Goal: Information Seeking & Learning: Learn about a topic

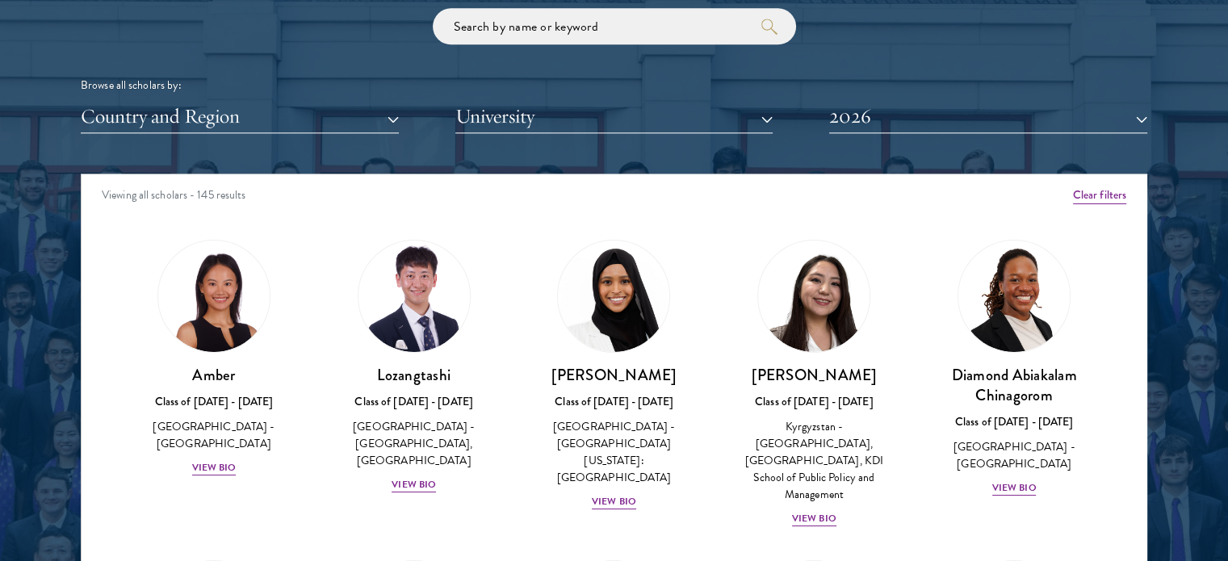
scroll to position [23, 0]
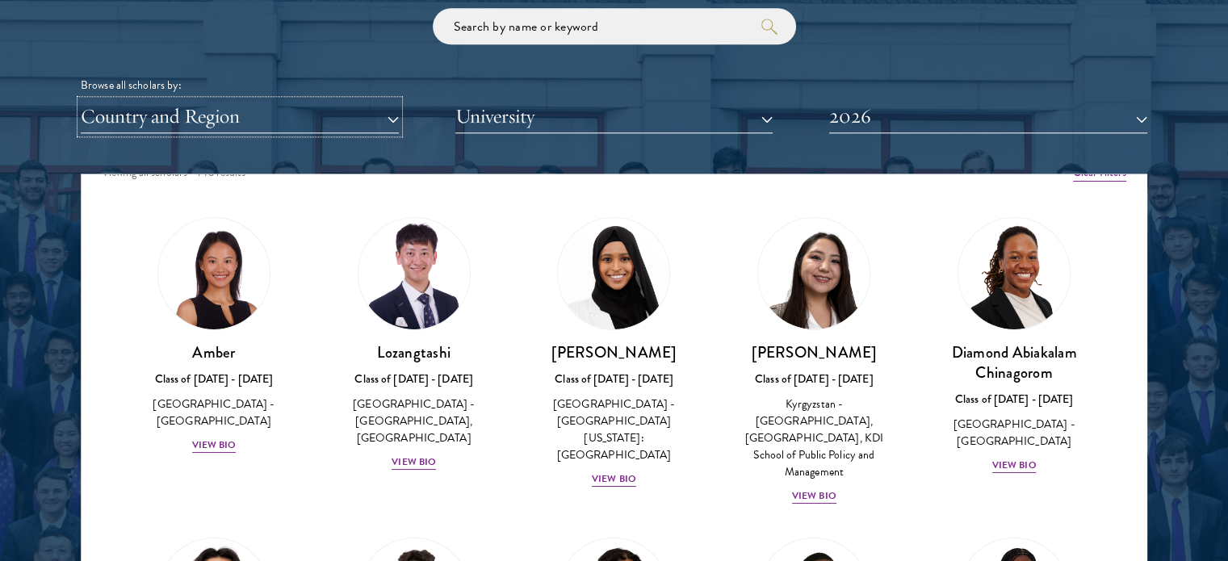
click at [355, 125] on button "Country and Region" at bounding box center [240, 116] width 318 height 33
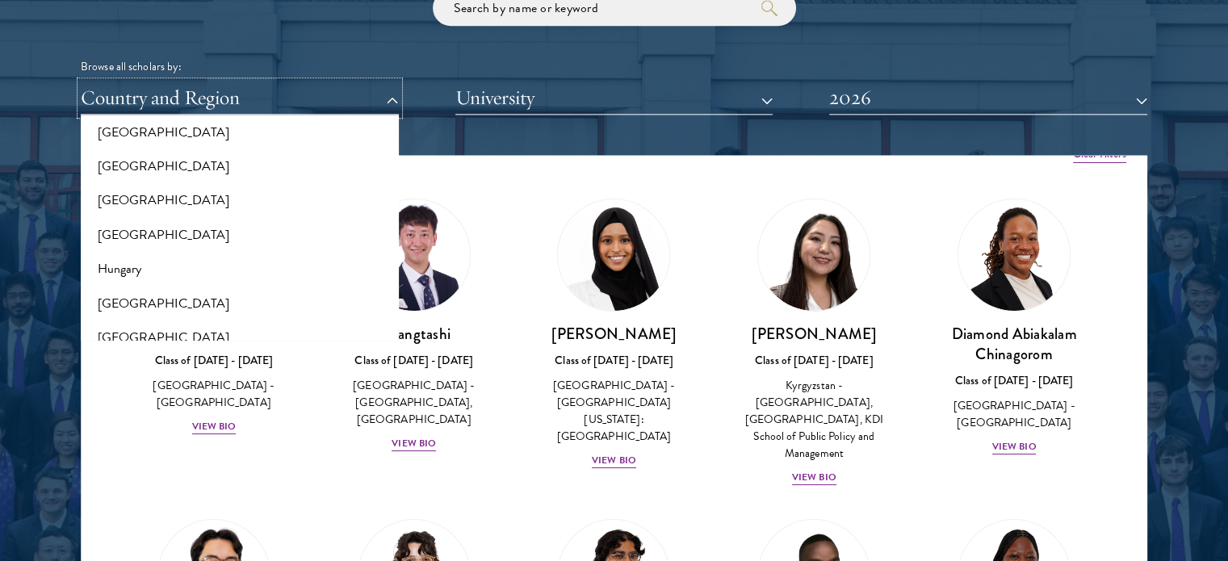
scroll to position [1171, 0]
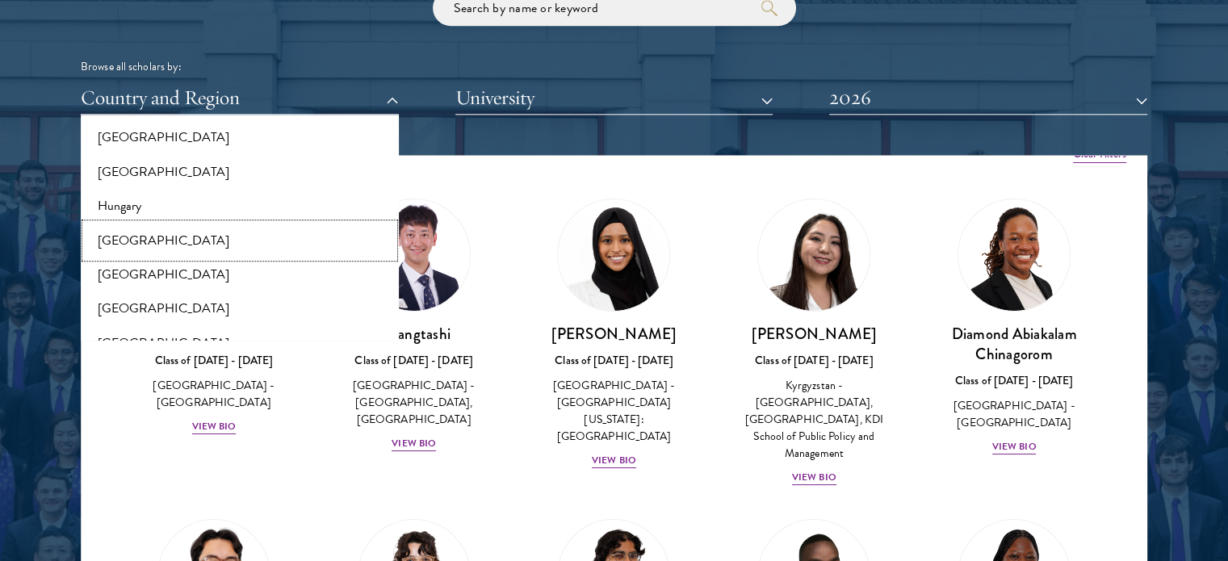
click at [288, 235] on button "[GEOGRAPHIC_DATA]" at bounding box center [240, 241] width 309 height 34
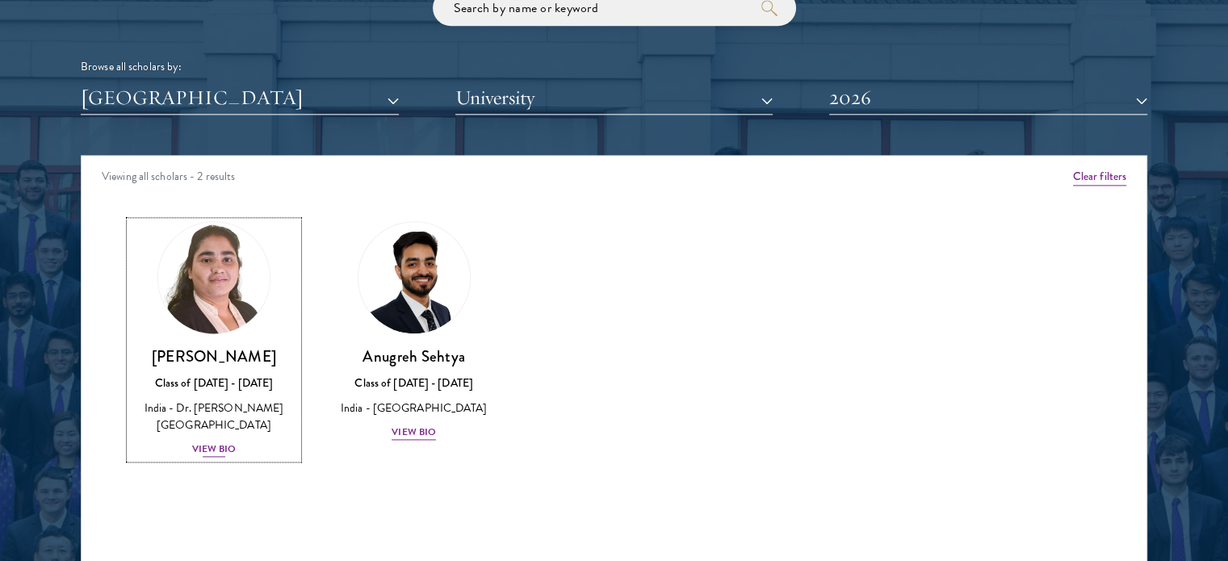
click at [240, 264] on img at bounding box center [214, 277] width 123 height 123
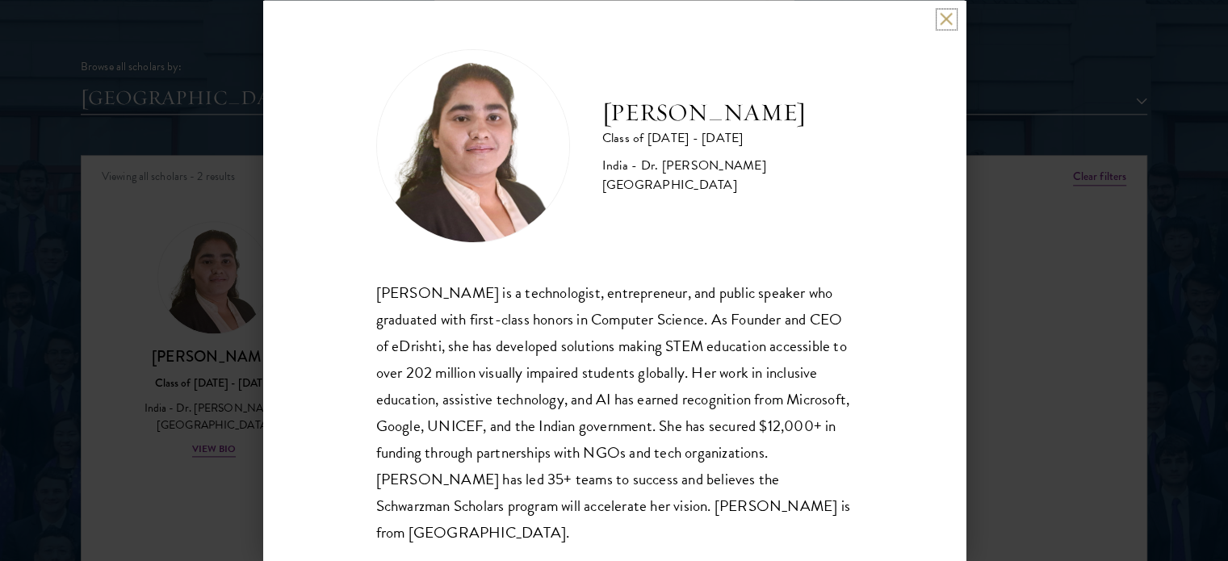
click at [943, 20] on button at bounding box center [947, 19] width 14 height 14
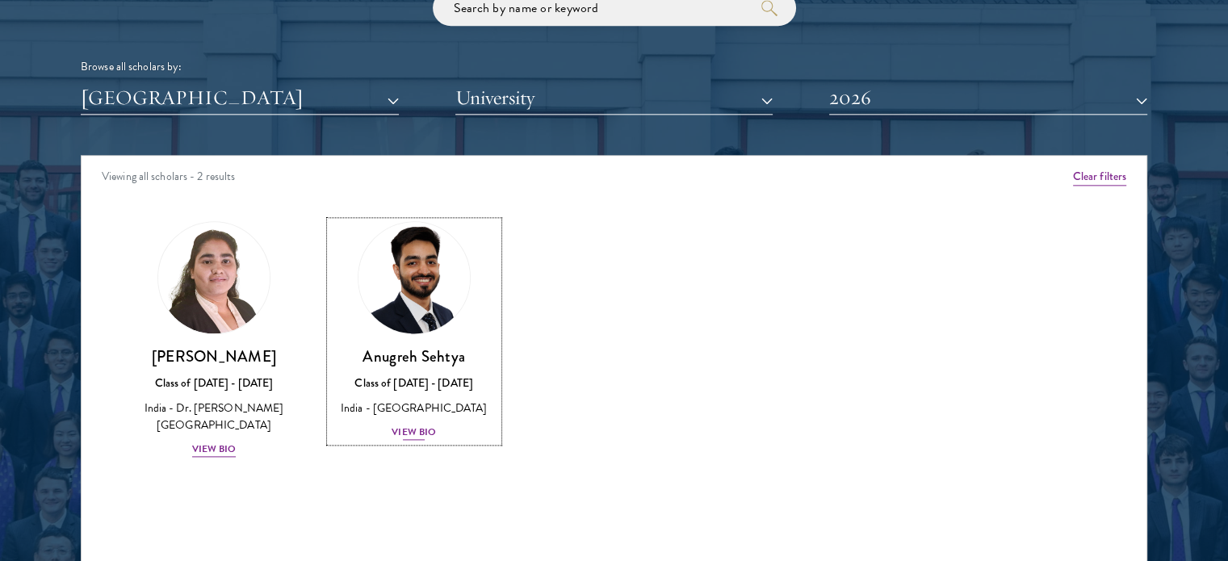
click at [390, 298] on img at bounding box center [414, 277] width 123 height 123
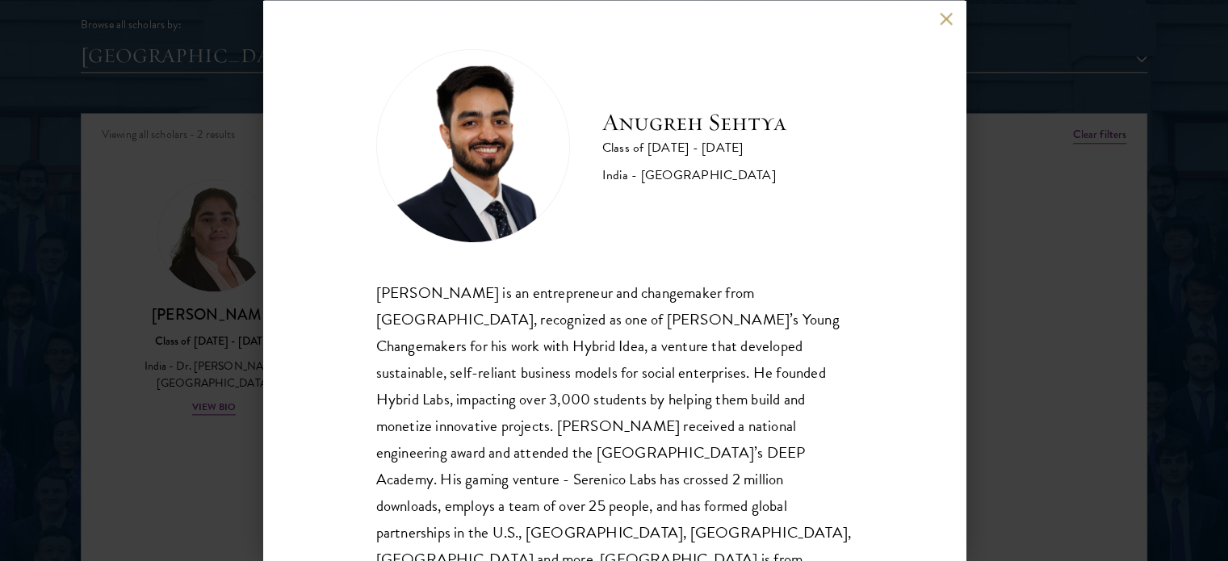
click at [945, 19] on button at bounding box center [947, 19] width 14 height 14
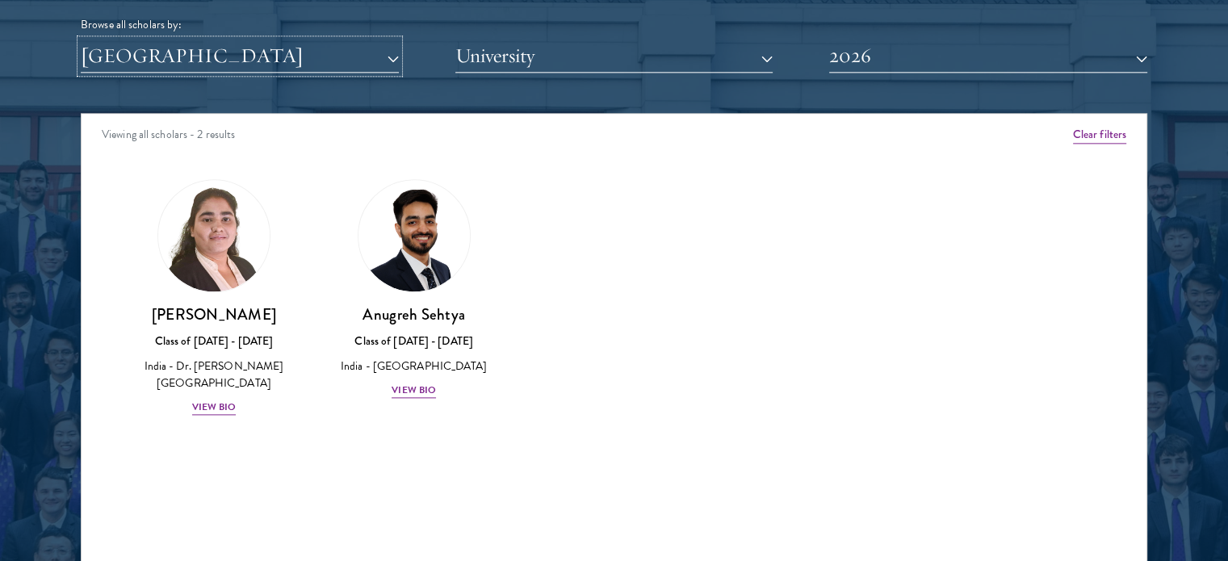
click at [336, 66] on button "[GEOGRAPHIC_DATA]" at bounding box center [240, 56] width 318 height 33
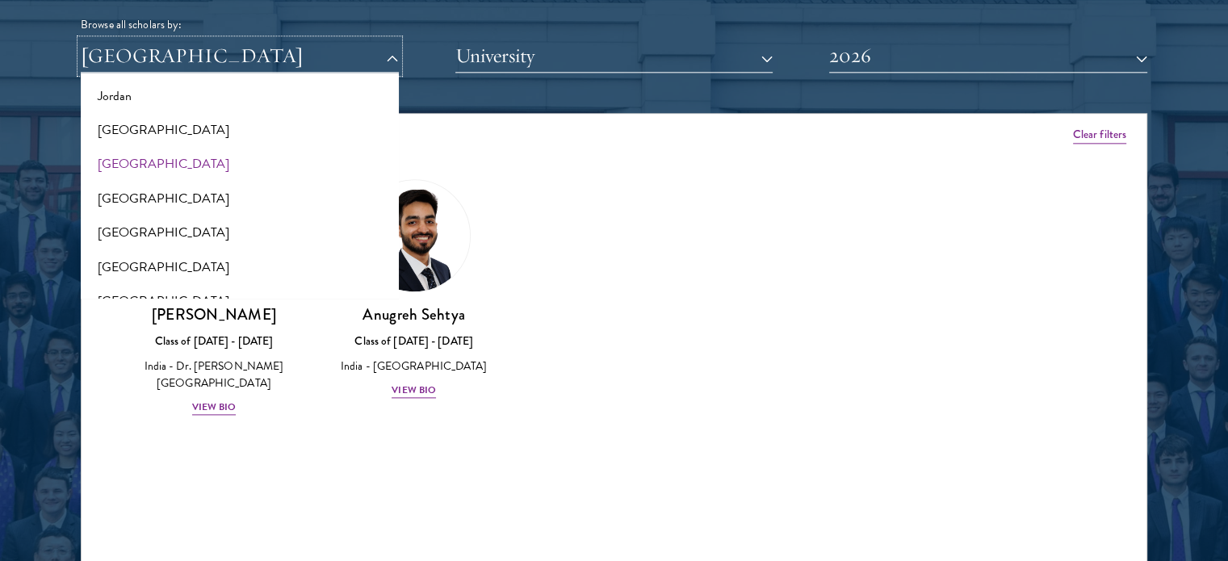
scroll to position [1484, 0]
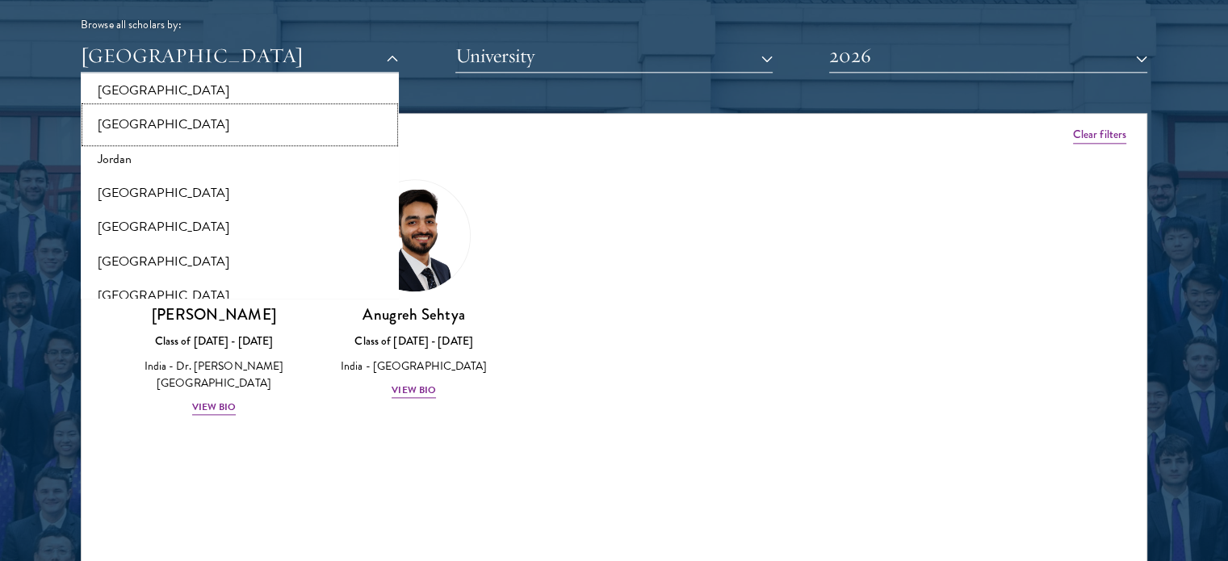
click at [238, 128] on button "[GEOGRAPHIC_DATA]" at bounding box center [240, 124] width 309 height 34
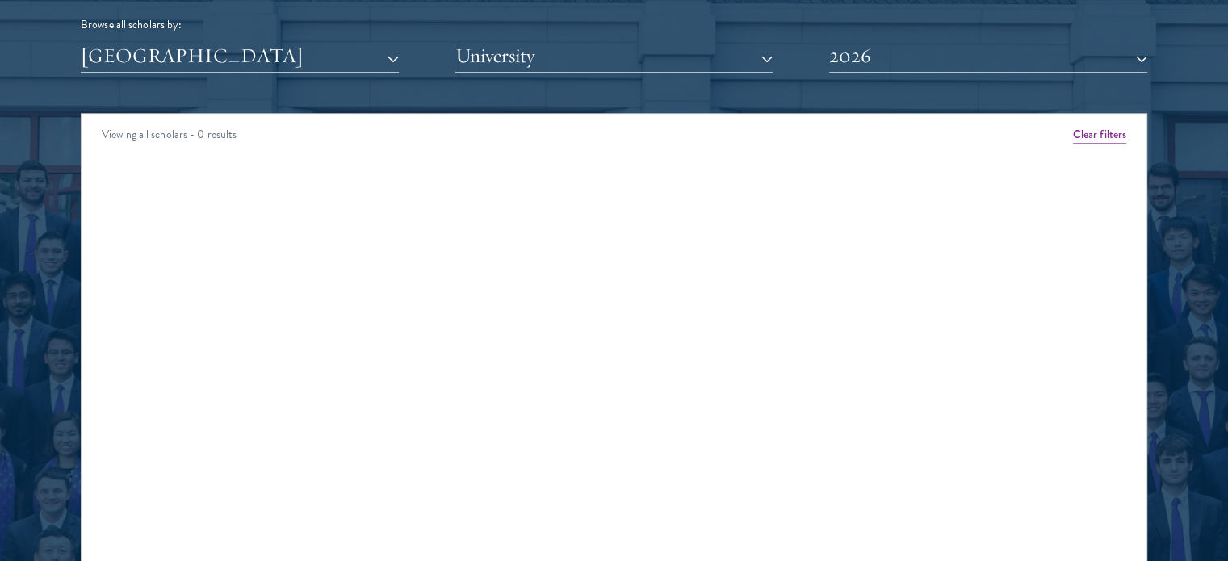
drag, startPoint x: 296, startPoint y: 37, endPoint x: 293, endPoint y: 58, distance: 21.1
click at [293, 58] on div "Browse all scholars by: [GEOGRAPHIC_DATA] All Countries and Regions [GEOGRAPHIC…" at bounding box center [614, 10] width 1067 height 125
click at [293, 58] on button "[GEOGRAPHIC_DATA]" at bounding box center [240, 56] width 318 height 33
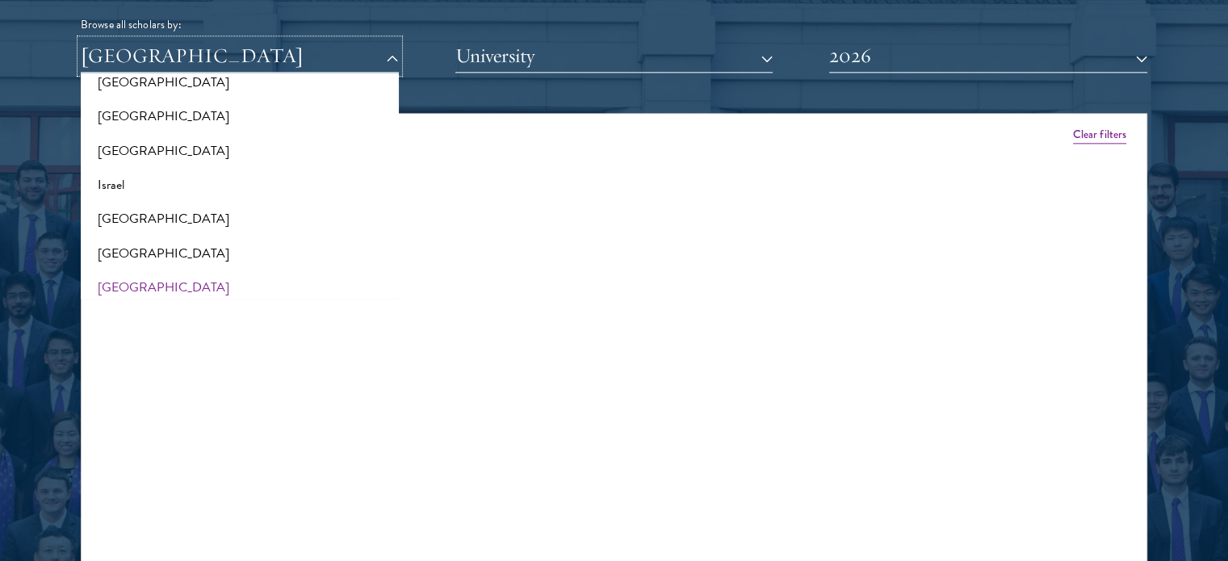
scroll to position [1320, 0]
click at [191, 180] on button "Israel" at bounding box center [240, 186] width 309 height 34
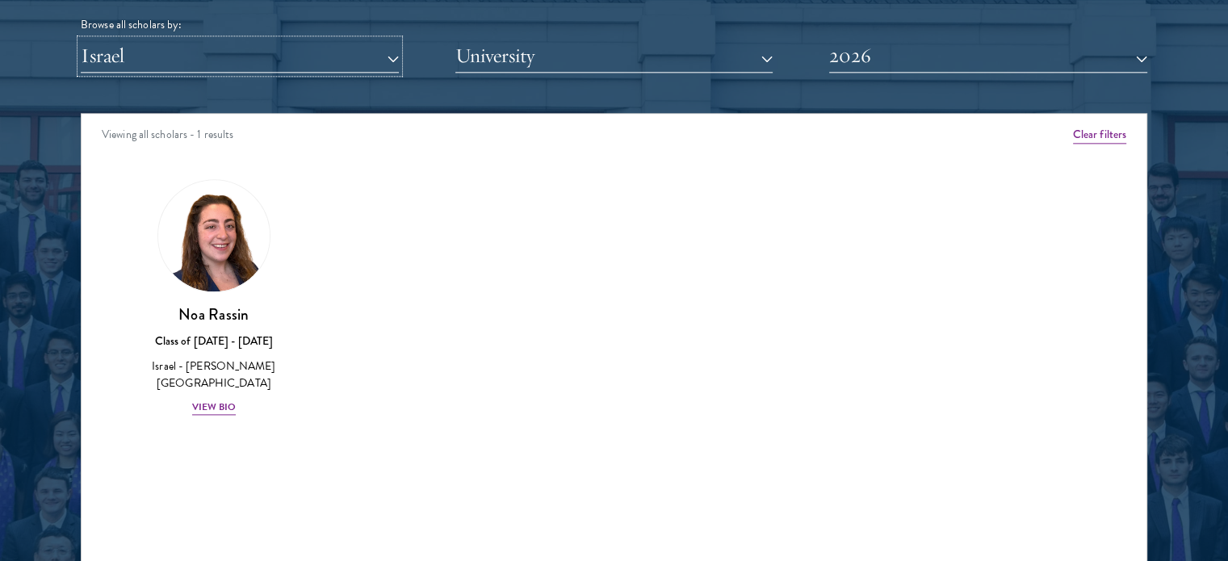
click at [204, 64] on button "Israel" at bounding box center [240, 56] width 318 height 33
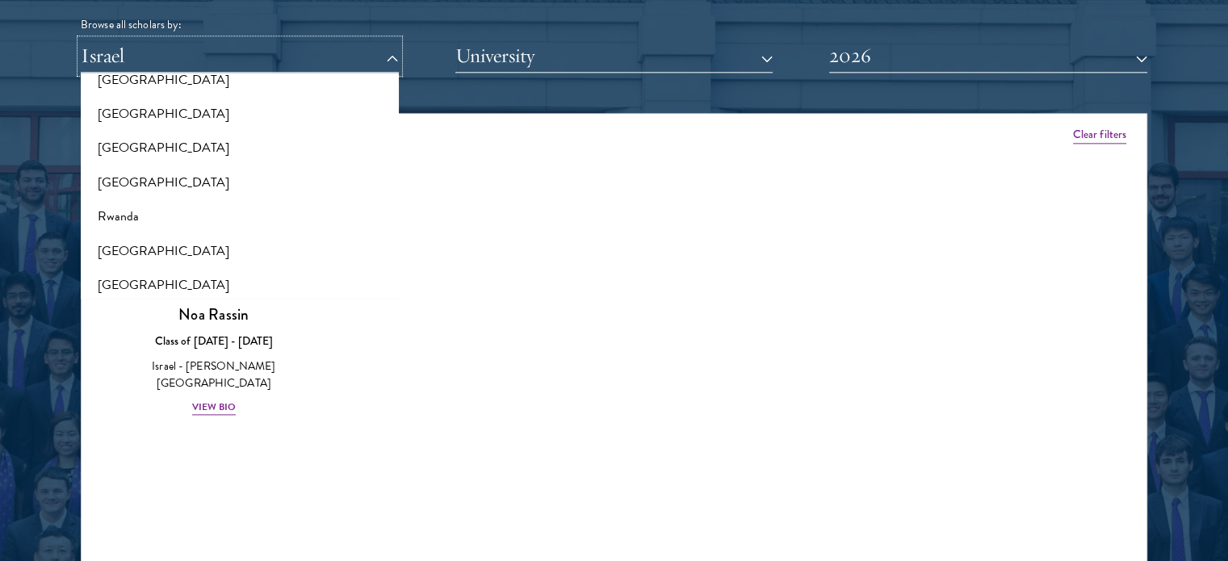
scroll to position [2525, 0]
click at [195, 183] on button "[GEOGRAPHIC_DATA]" at bounding box center [240, 180] width 309 height 34
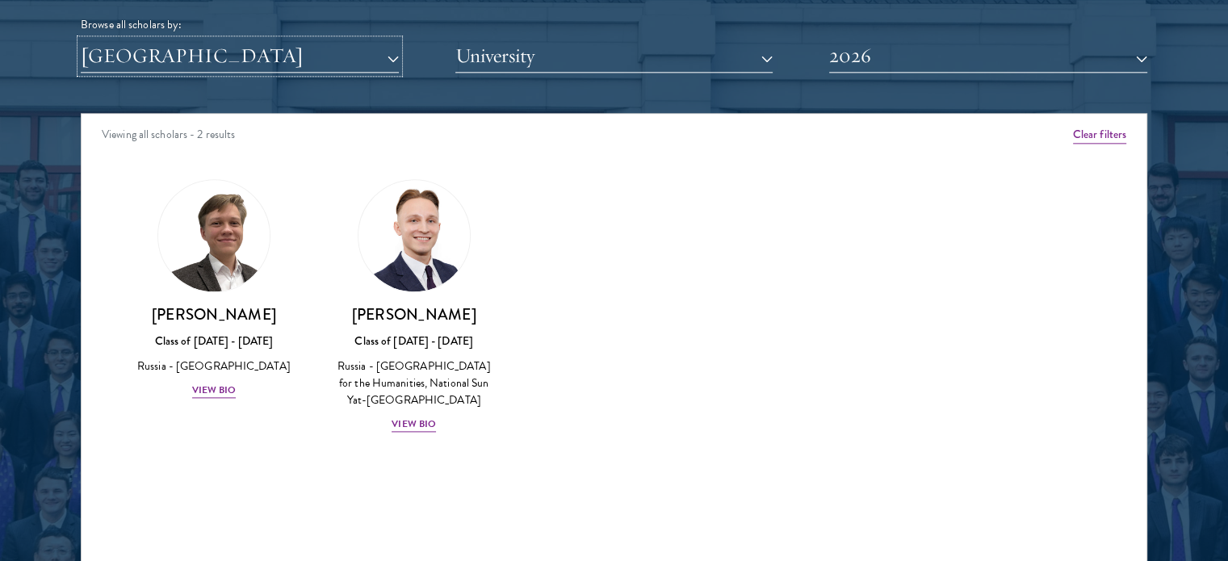
click at [194, 47] on button "[GEOGRAPHIC_DATA]" at bounding box center [240, 56] width 318 height 33
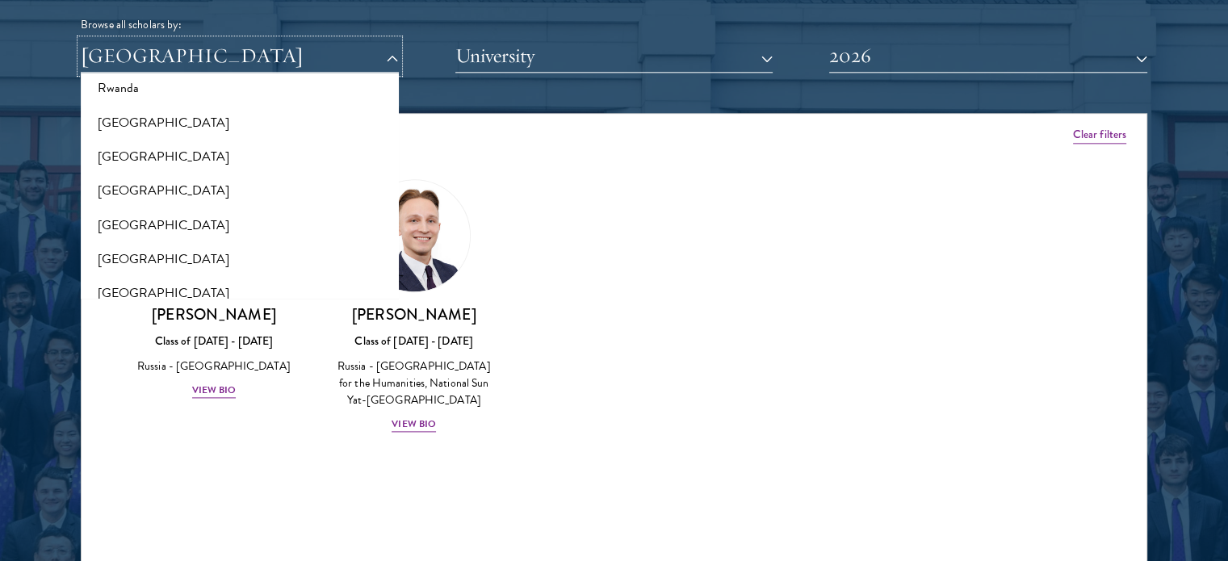
scroll to position [2709, 0]
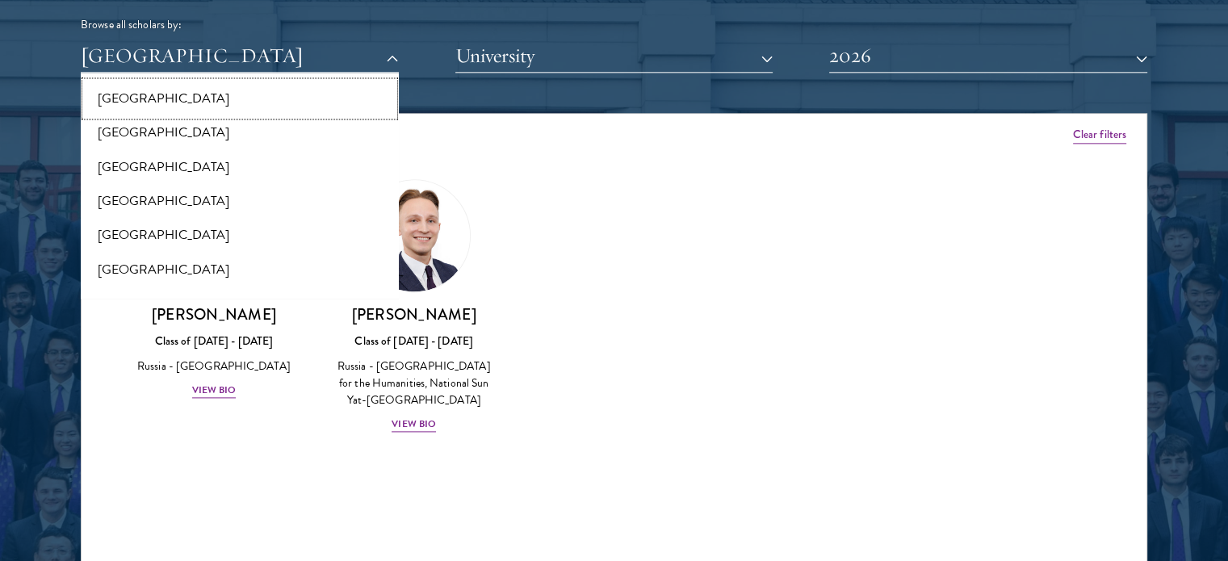
click at [173, 93] on button "[GEOGRAPHIC_DATA]" at bounding box center [240, 99] width 309 height 34
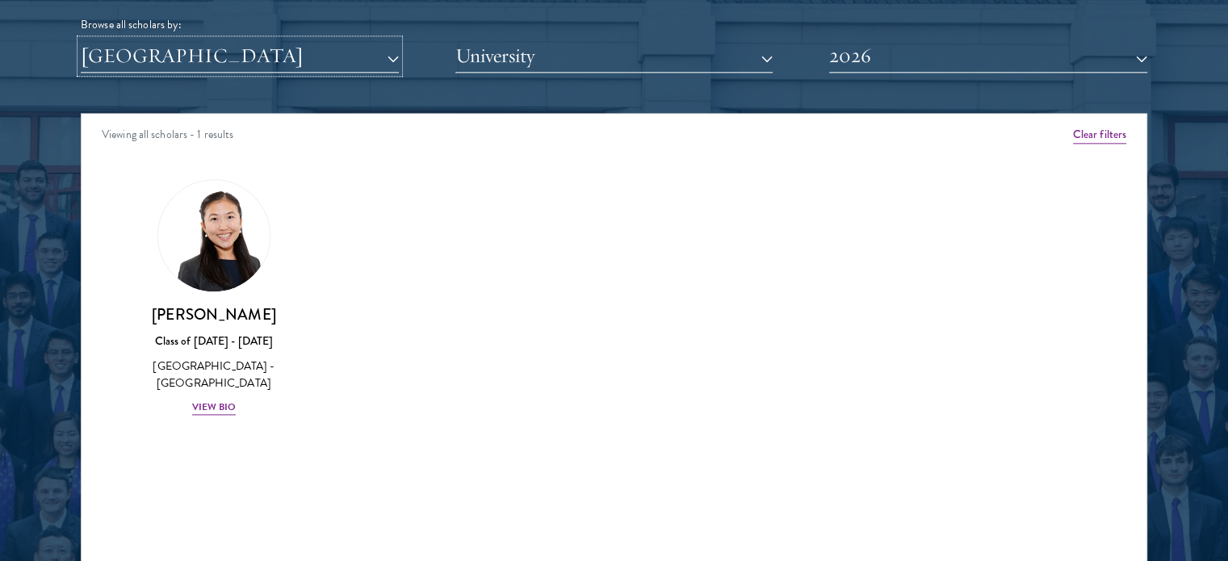
click at [209, 60] on button "[GEOGRAPHIC_DATA]" at bounding box center [240, 56] width 318 height 33
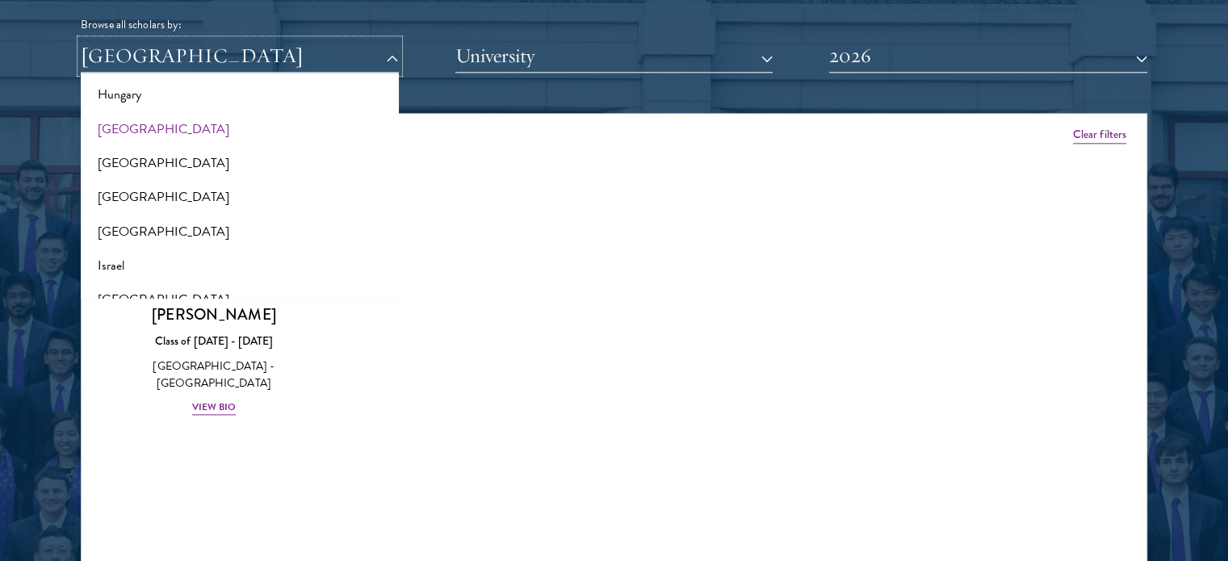
scroll to position [1237, 0]
click at [174, 123] on button "[GEOGRAPHIC_DATA]" at bounding box center [240, 132] width 309 height 34
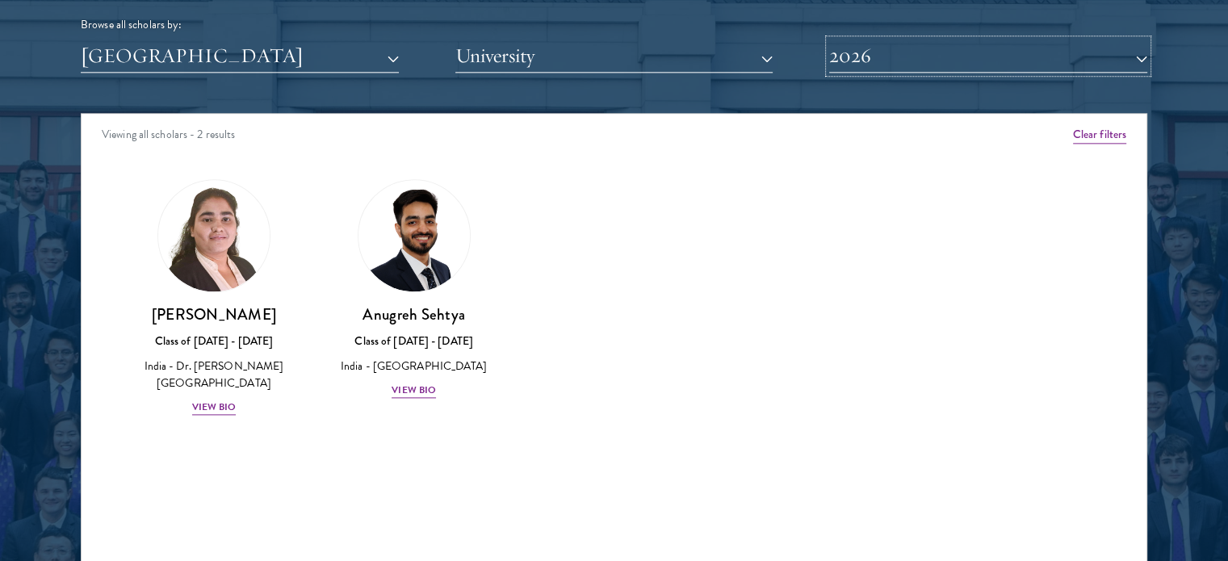
drag, startPoint x: 964, startPoint y: 61, endPoint x: 874, endPoint y: 52, distance: 90.0
click at [874, 52] on button "2026" at bounding box center [988, 56] width 318 height 33
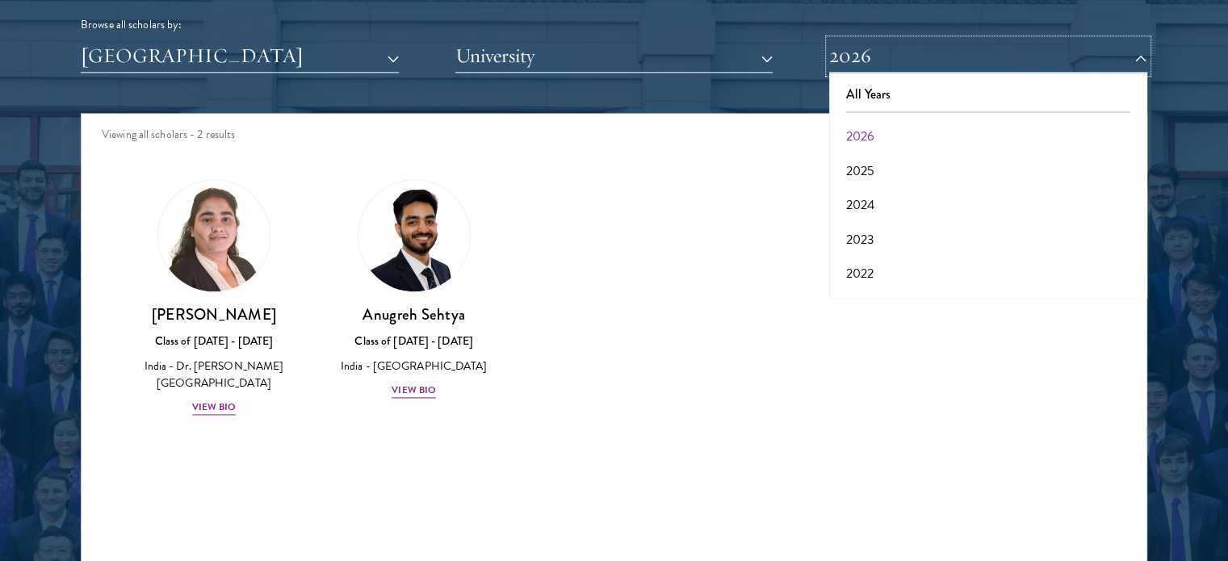
click at [874, 52] on button "2026" at bounding box center [988, 56] width 318 height 33
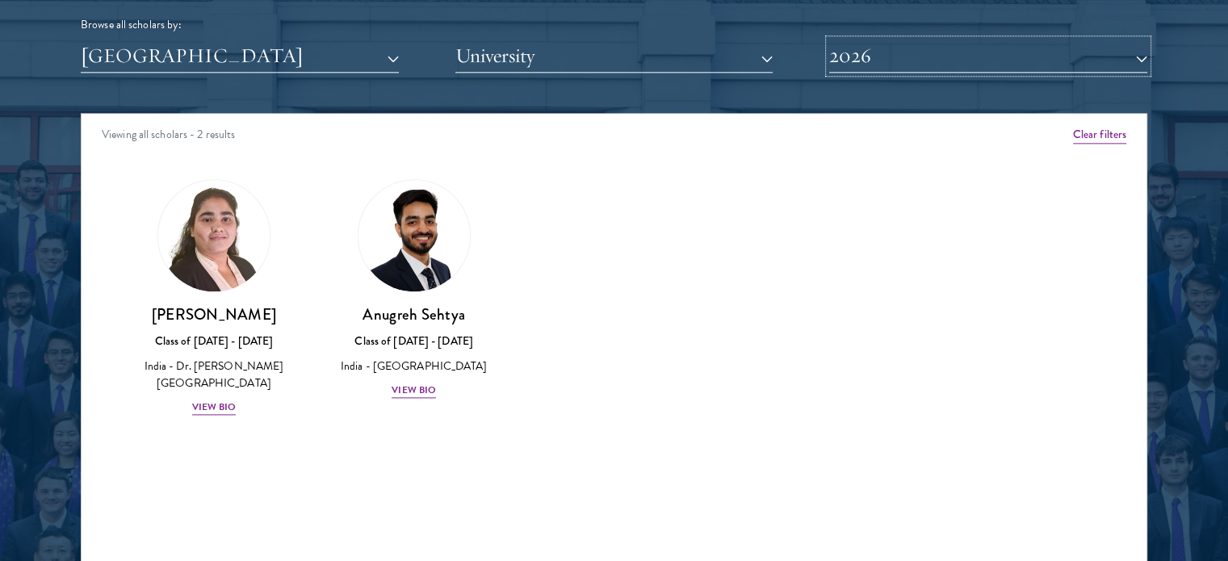
click at [874, 52] on button "2026" at bounding box center [988, 56] width 318 height 33
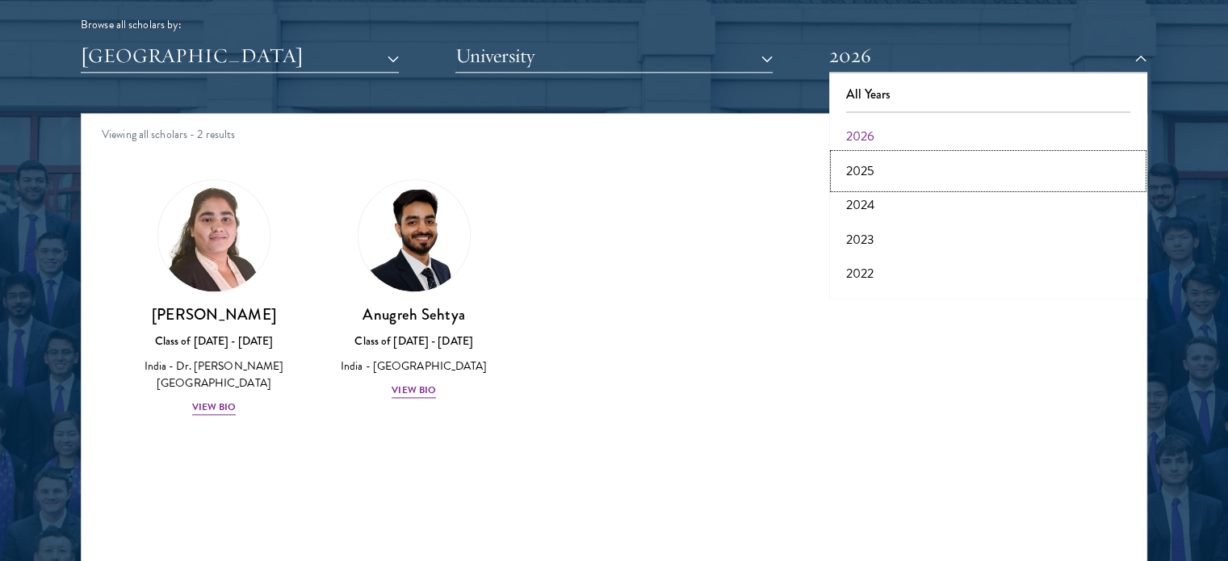
click at [858, 166] on button "2025" at bounding box center [988, 171] width 309 height 34
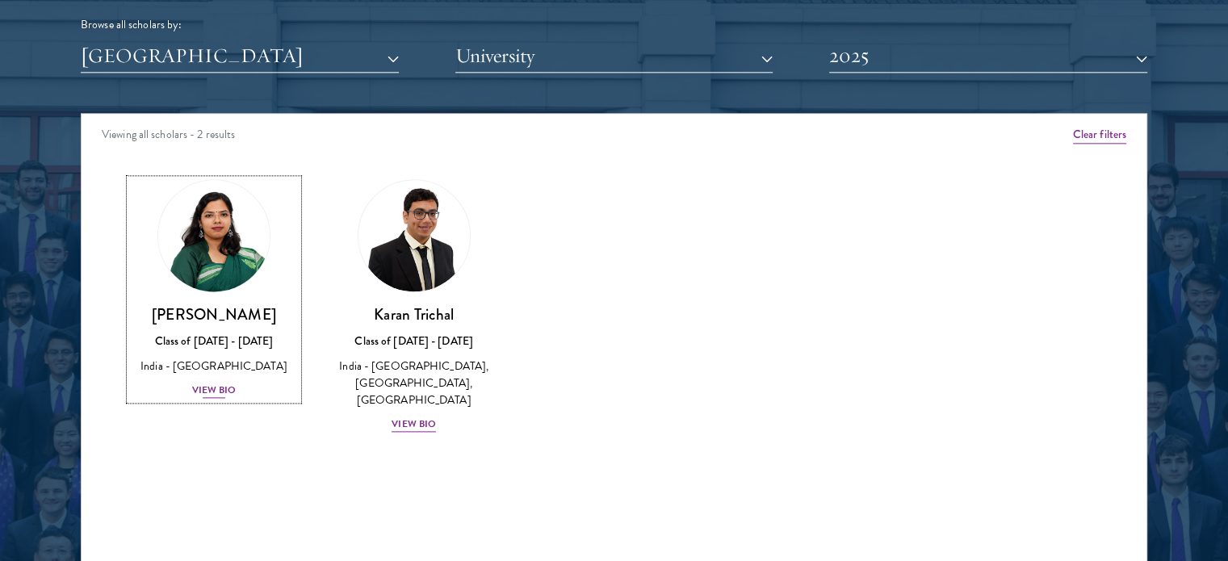
click at [194, 243] on img at bounding box center [214, 235] width 123 height 123
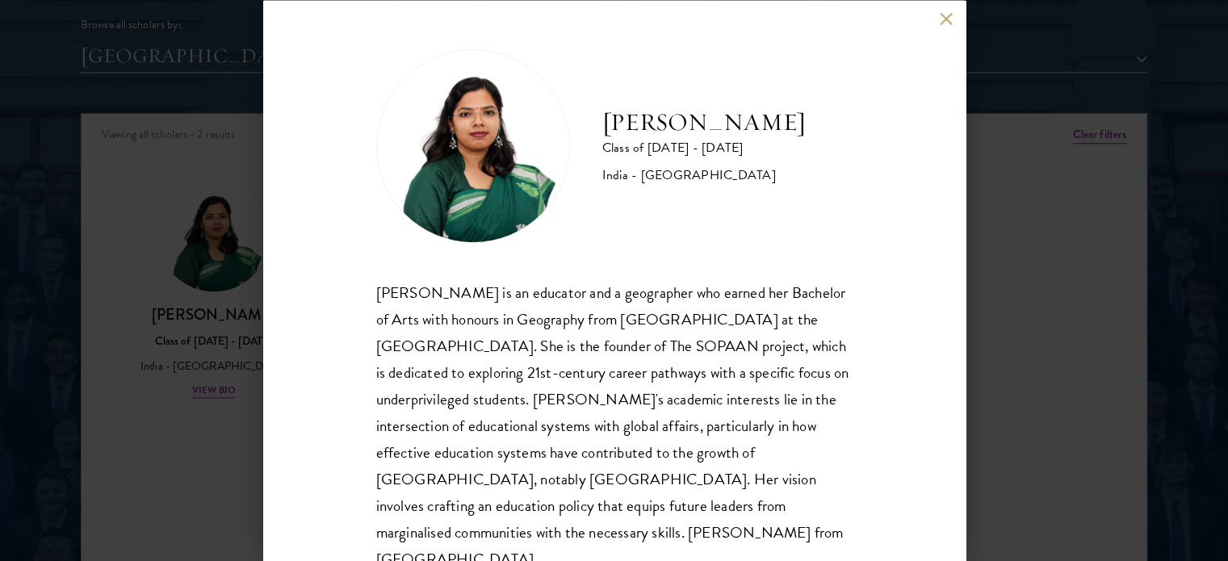
click at [945, 27] on div "[PERSON_NAME] Class of [DATE] - [DATE] [GEOGRAPHIC_DATA] - [GEOGRAPHIC_DATA] [P…" at bounding box center [614, 280] width 703 height 561
click at [945, 15] on button at bounding box center [947, 19] width 14 height 14
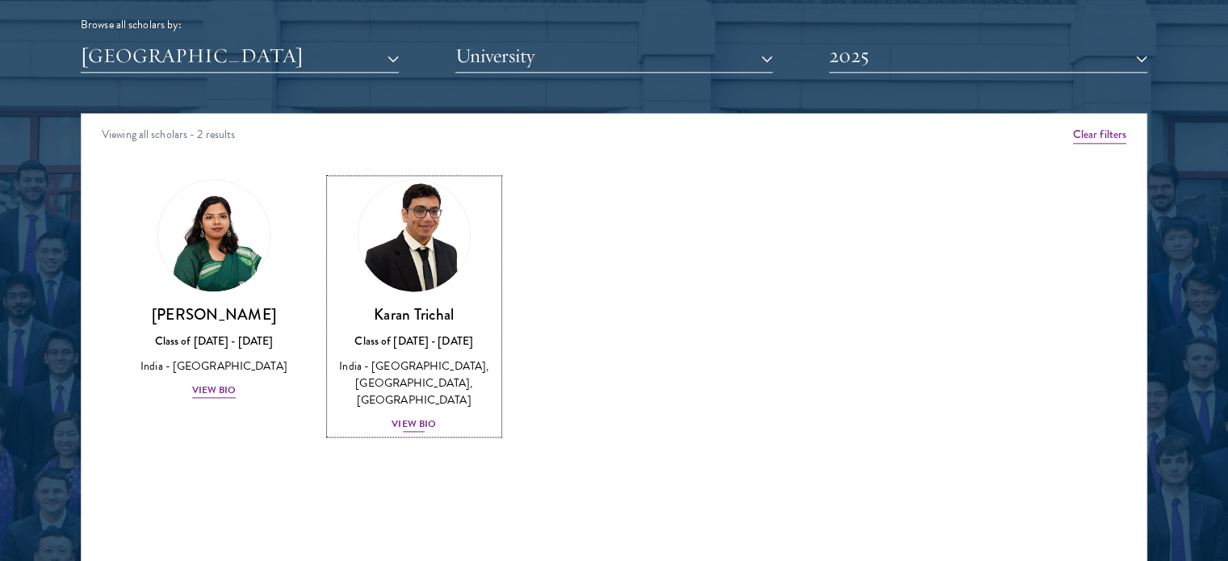
click at [366, 267] on img at bounding box center [414, 235] width 123 height 123
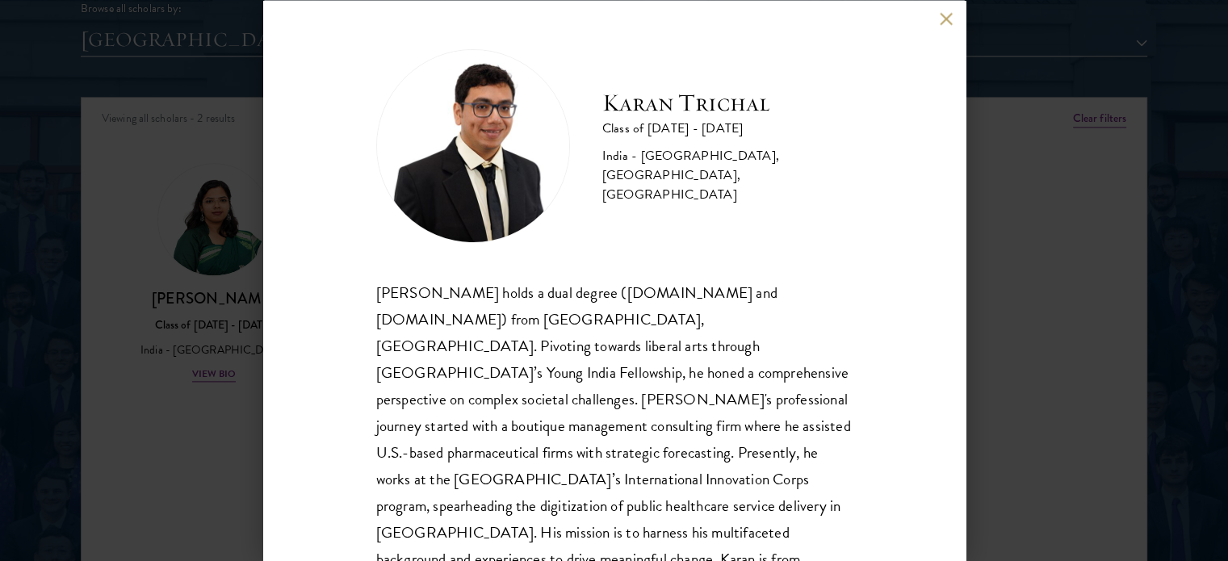
click at [949, 20] on button at bounding box center [947, 19] width 14 height 14
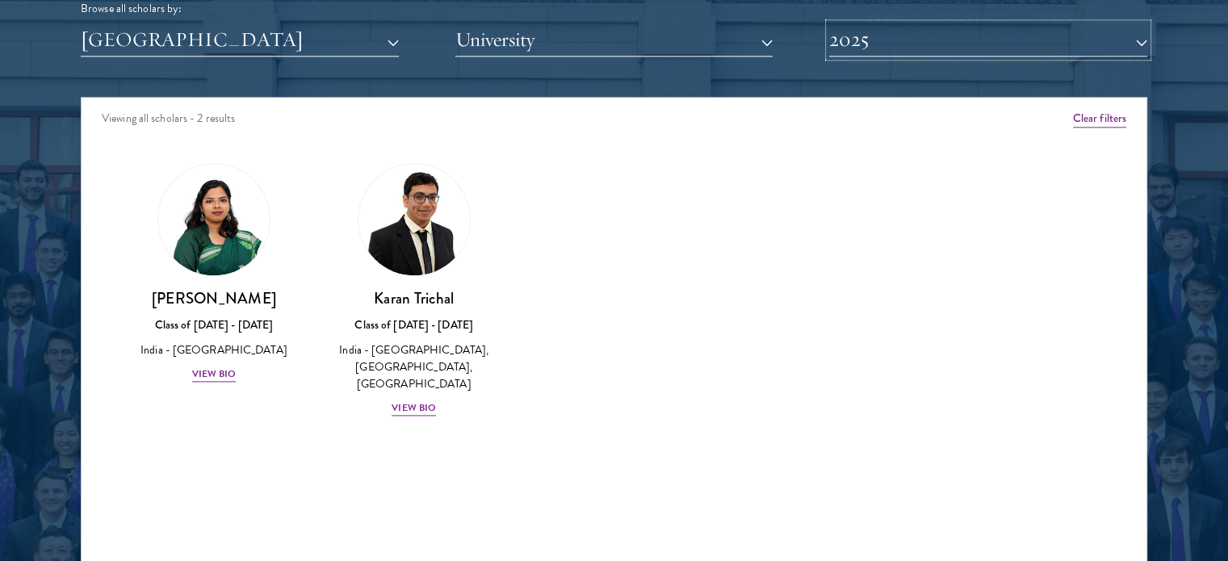
click at [941, 38] on button "2025" at bounding box center [988, 39] width 318 height 33
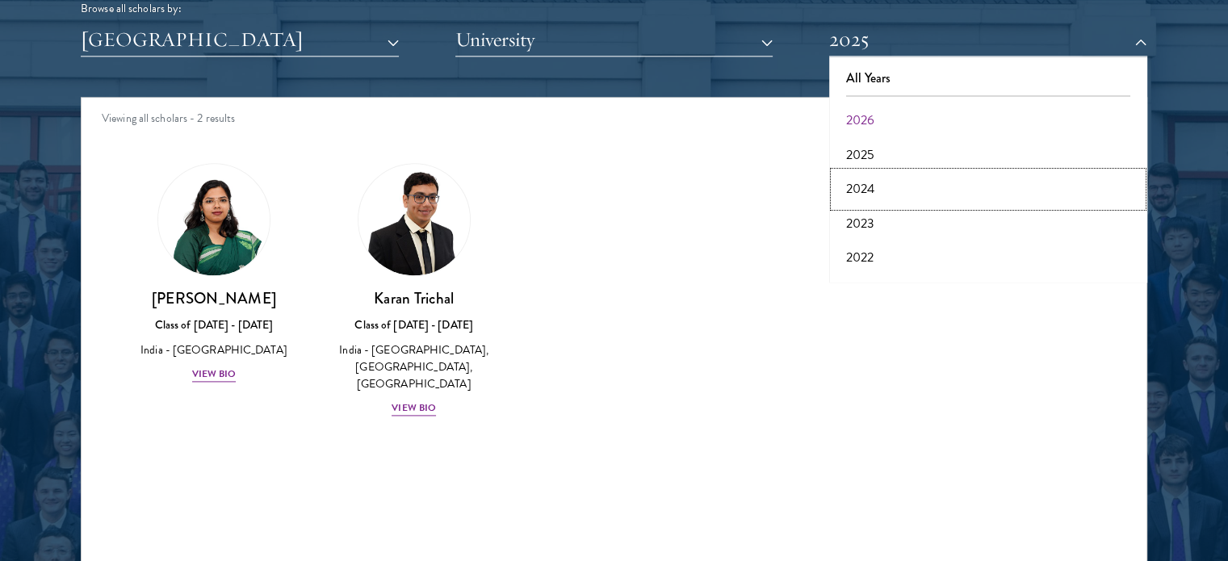
click at [861, 187] on button "2024" at bounding box center [988, 189] width 309 height 34
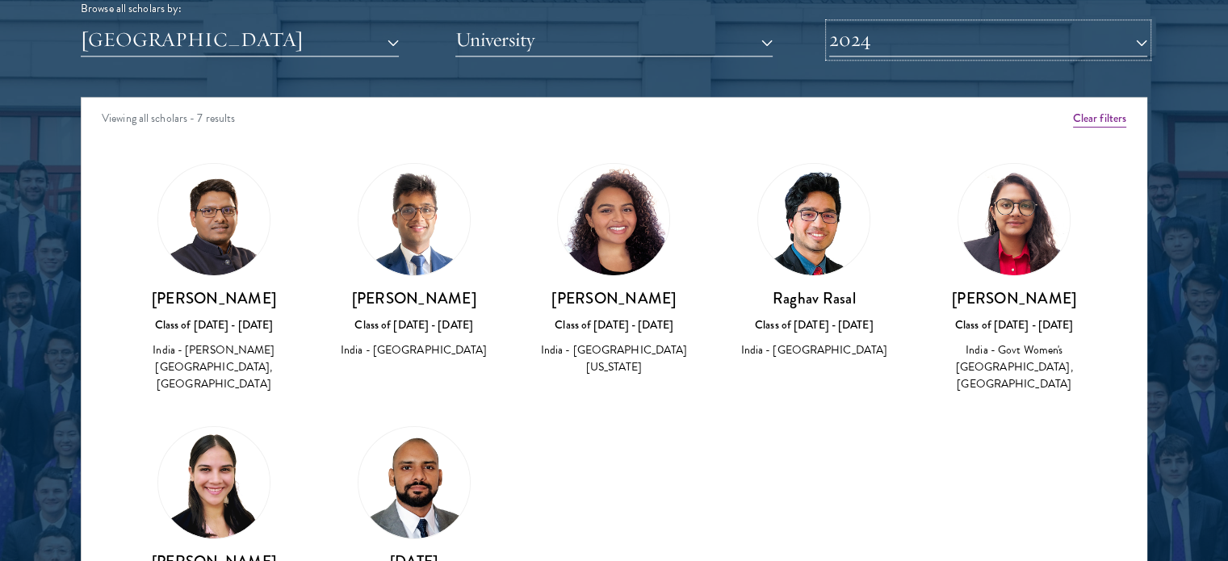
click at [846, 47] on button "2024" at bounding box center [988, 39] width 318 height 33
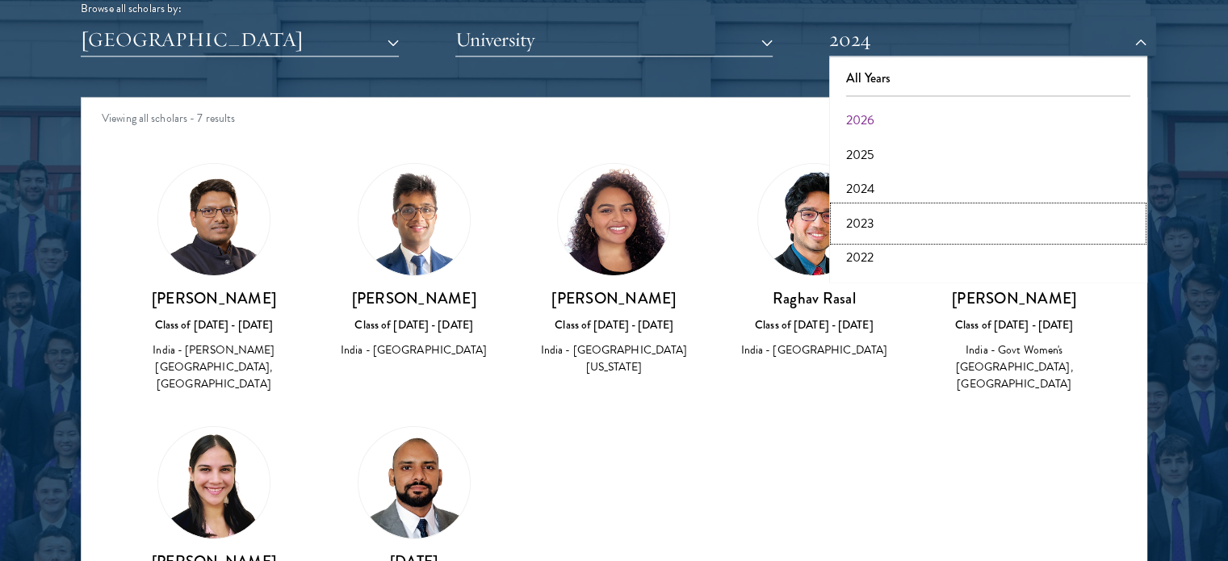
click at [866, 209] on button "2023" at bounding box center [988, 224] width 309 height 34
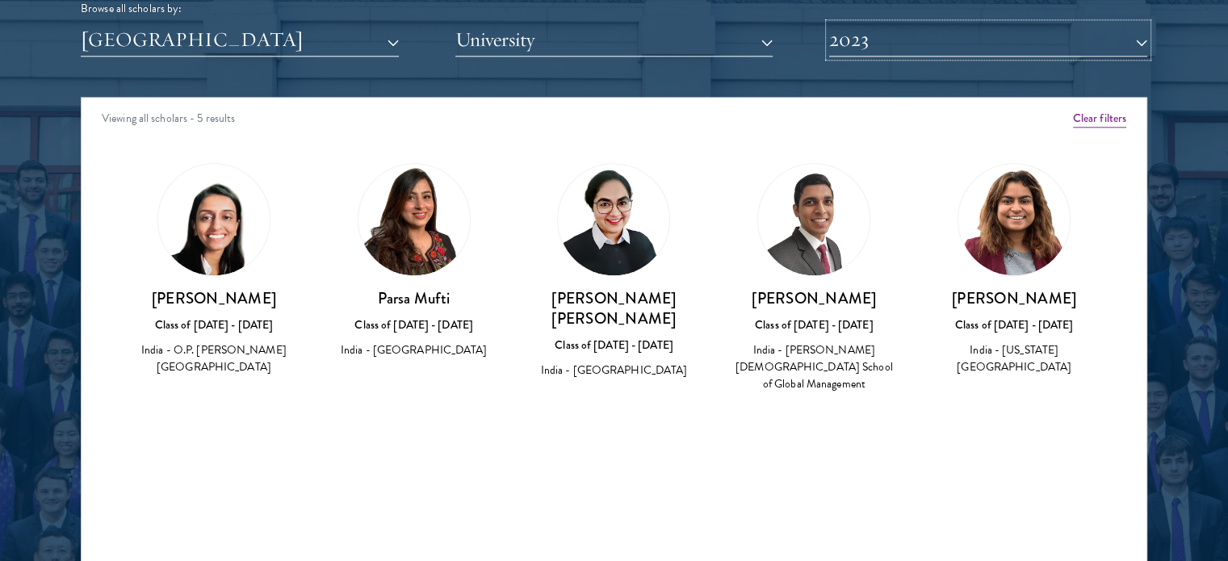
click at [972, 39] on button "2023" at bounding box center [988, 39] width 318 height 33
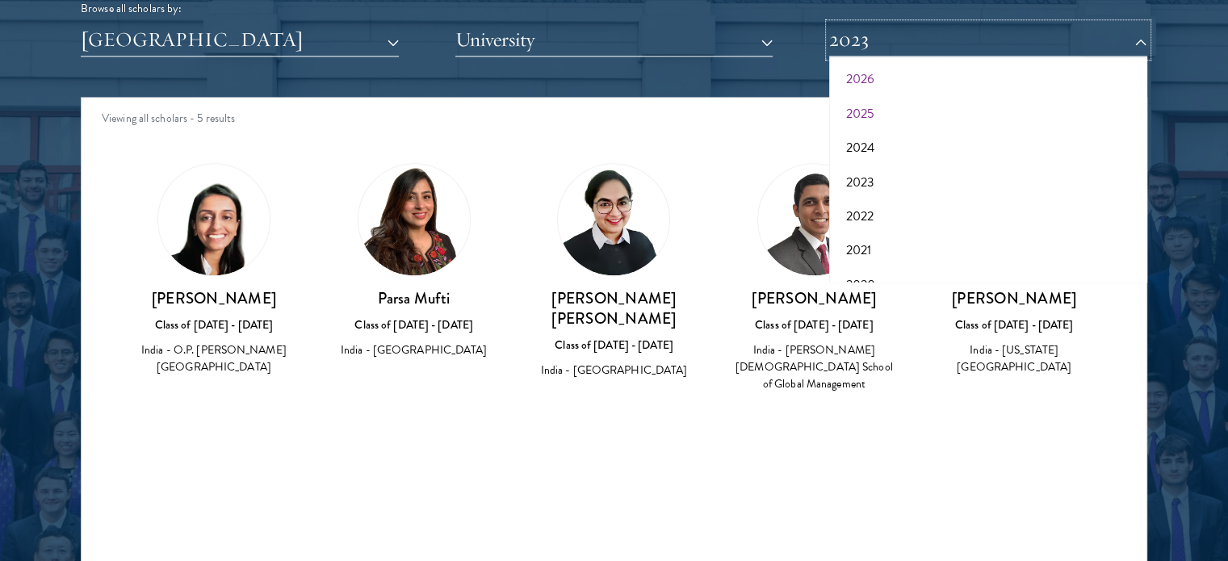
scroll to position [44, 0]
click at [872, 209] on button "2022" at bounding box center [988, 213] width 309 height 34
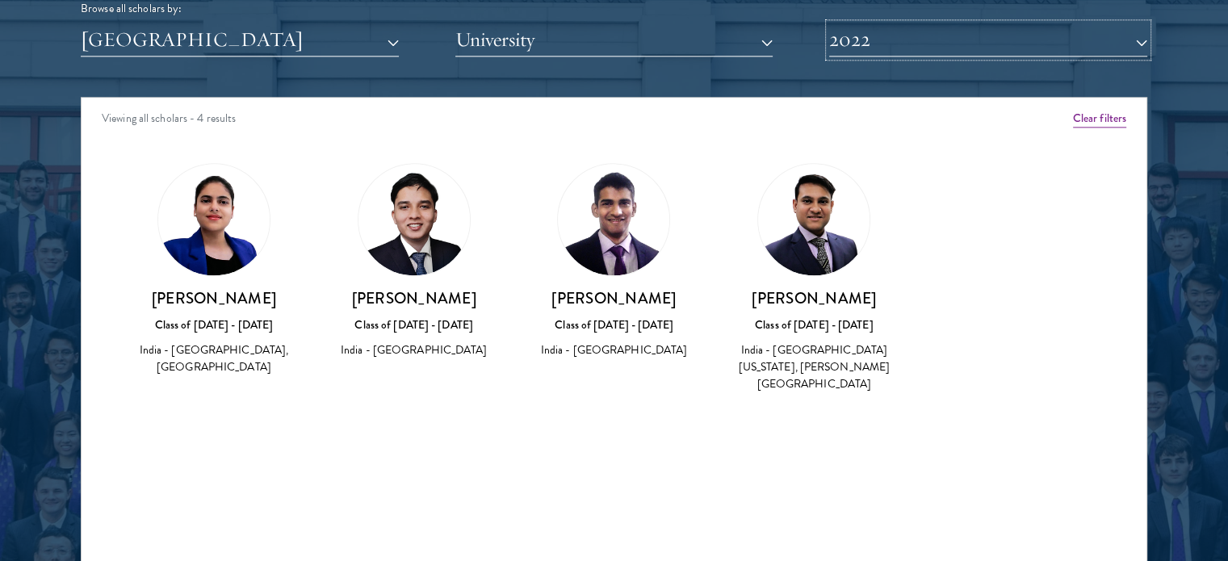
click at [945, 48] on button "2022" at bounding box center [988, 39] width 318 height 33
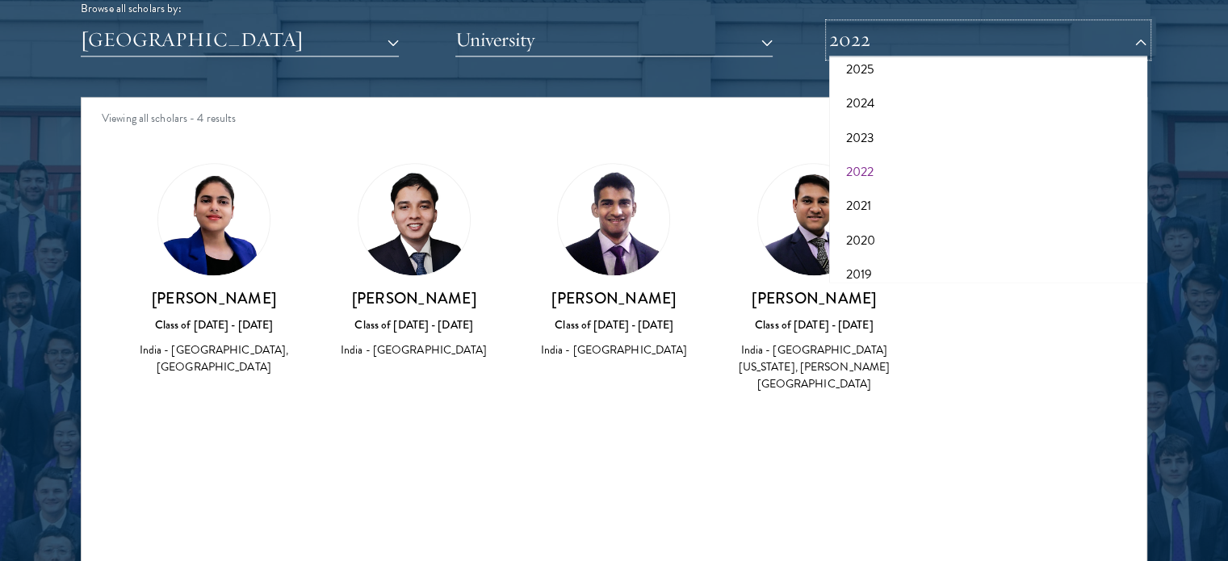
scroll to position [86, 0]
click at [917, 196] on button "2021" at bounding box center [988, 205] width 309 height 34
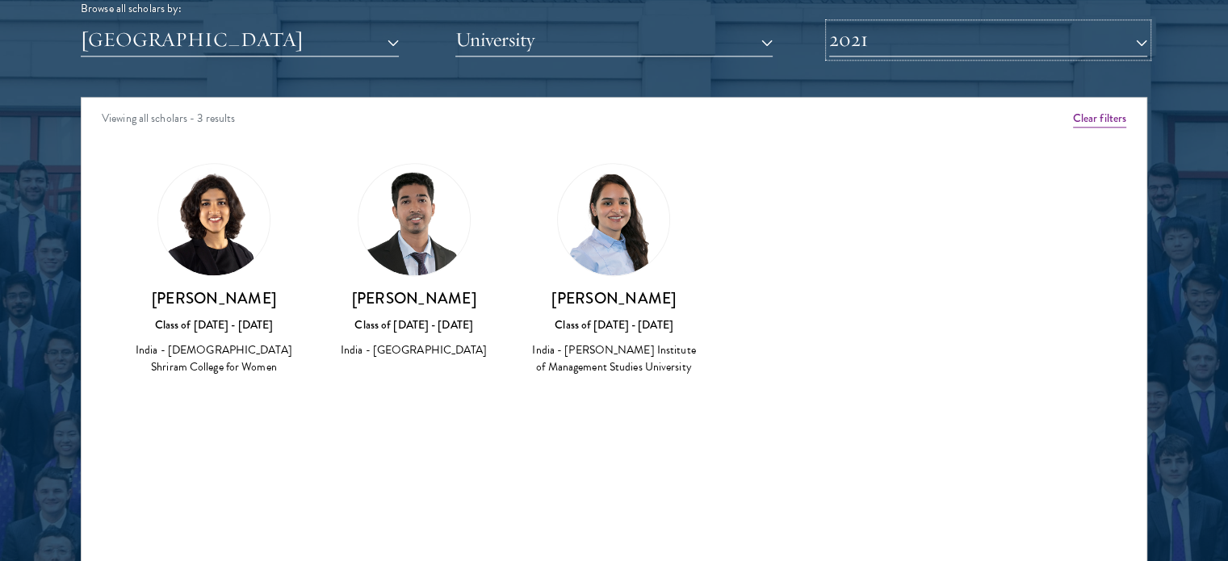
click at [898, 44] on button "2021" at bounding box center [988, 39] width 318 height 33
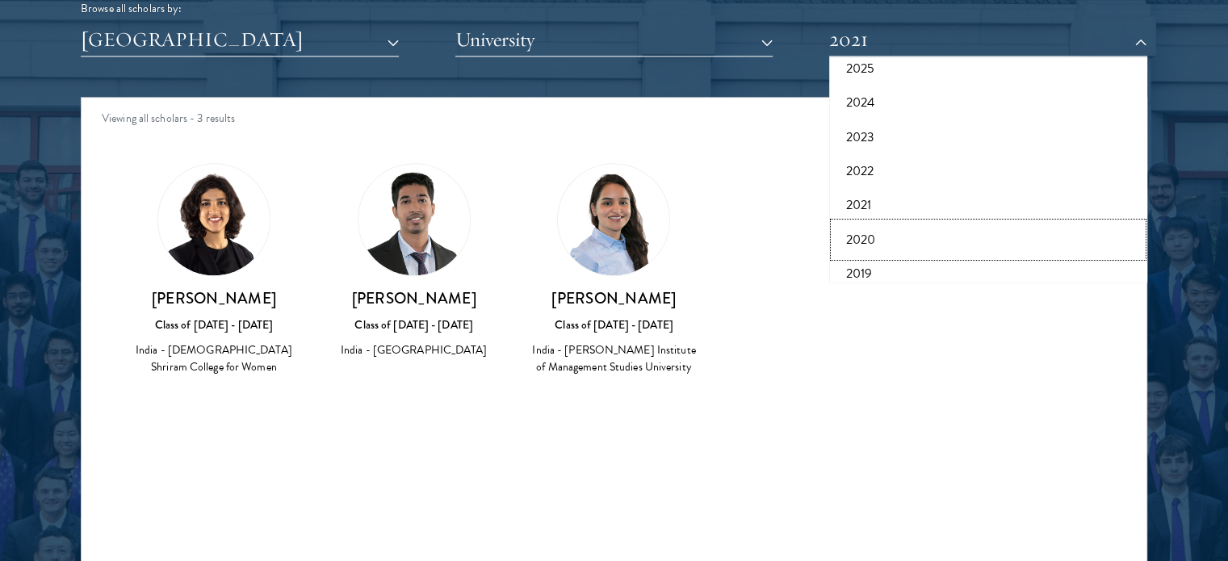
click at [875, 228] on button "2020" at bounding box center [988, 240] width 309 height 34
